Goal: Information Seeking & Learning: Learn about a topic

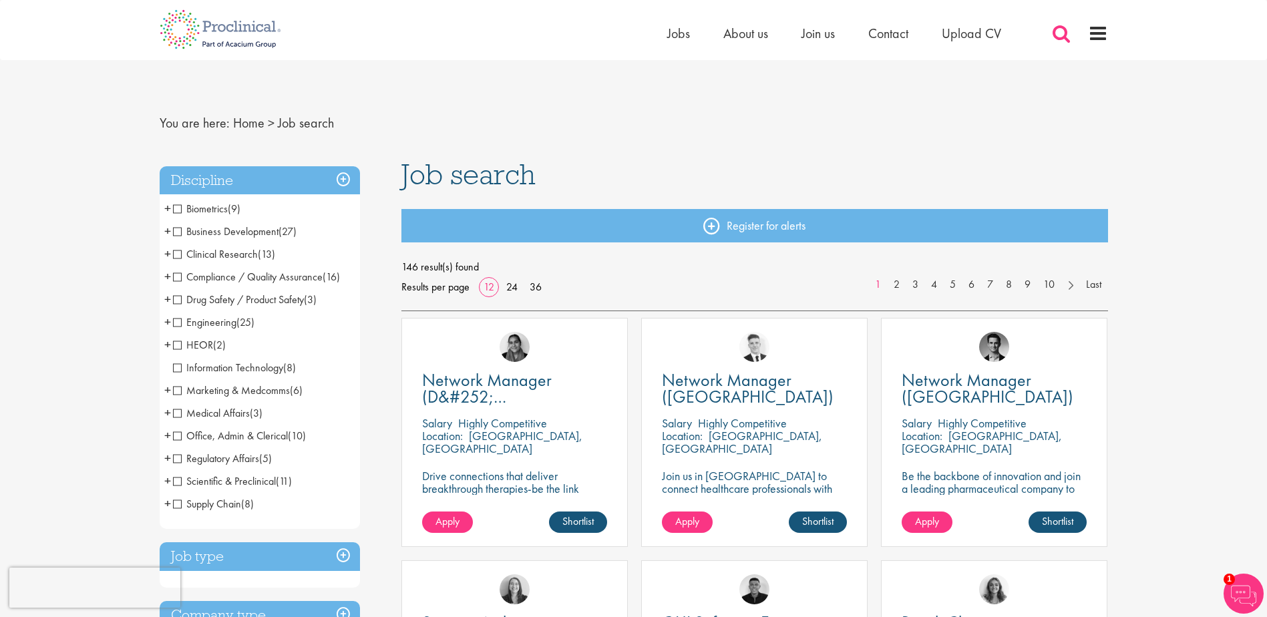
click at [1062, 27] on span at bounding box center [1061, 33] width 20 height 20
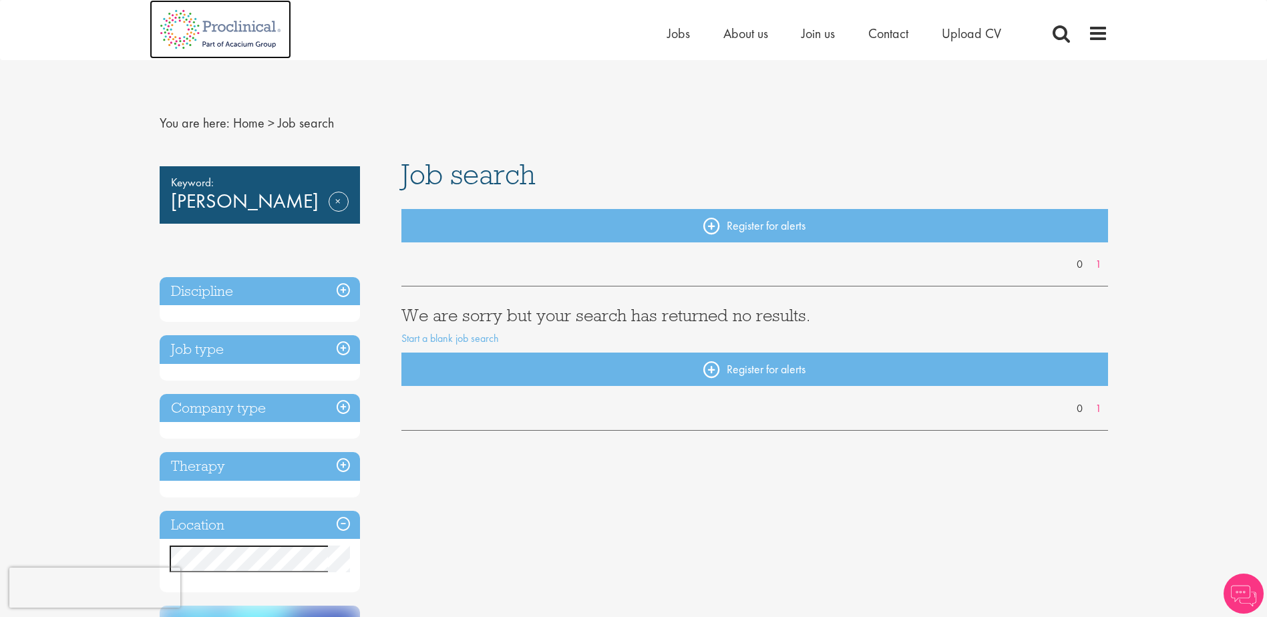
click at [220, 15] on img at bounding box center [221, 29] width 142 height 59
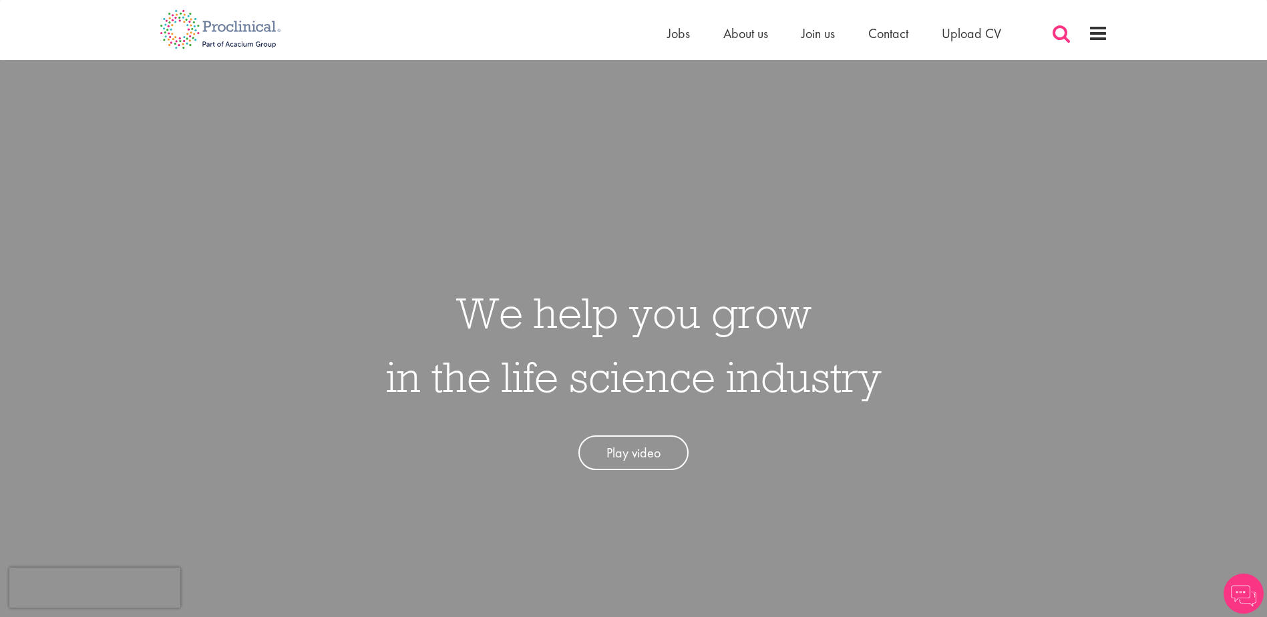
click at [1058, 31] on span at bounding box center [1061, 33] width 20 height 20
